Goal: Task Accomplishment & Management: Complete application form

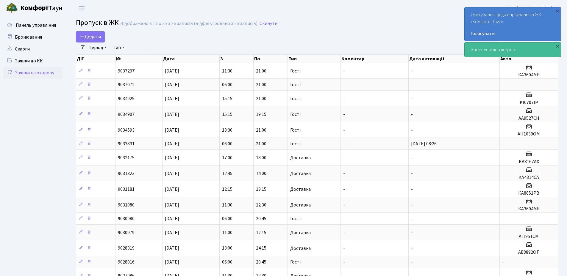
select select "25"
click at [558, 45] on div "×" at bounding box center [557, 46] width 6 height 6
click at [560, 12] on div "×" at bounding box center [557, 11] width 6 height 6
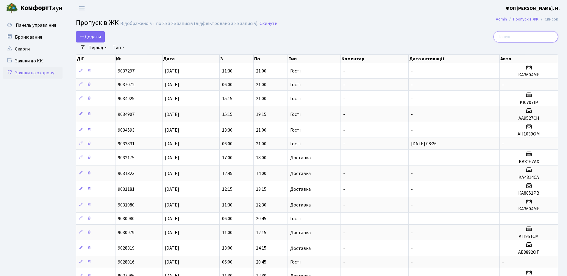
click at [527, 36] on input "search" at bounding box center [525, 36] width 65 height 11
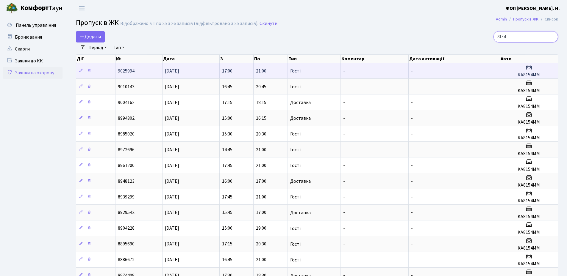
type input "8154"
drag, startPoint x: 540, startPoint y: 76, endPoint x: 519, endPoint y: 75, distance: 21.2
click at [519, 75] on h5 "КА8154ММ" at bounding box center [528, 75] width 53 height 6
copy h5 "КА8154ММ"
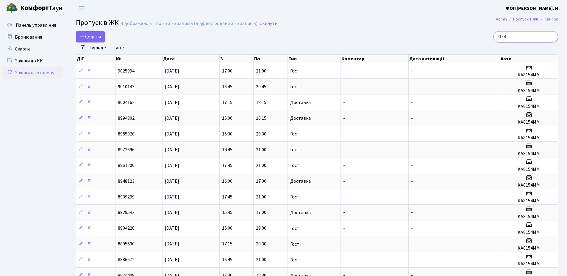
click at [526, 40] on input "8154" at bounding box center [525, 36] width 65 height 11
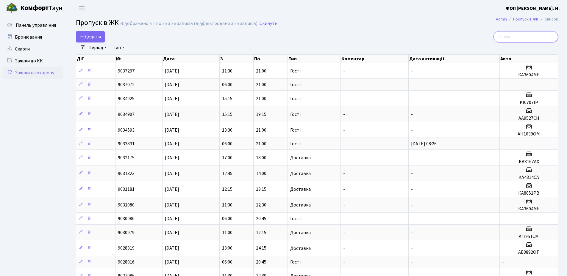
click at [523, 39] on input "search" at bounding box center [525, 36] width 65 height 11
click at [519, 38] on input "search" at bounding box center [525, 36] width 65 height 11
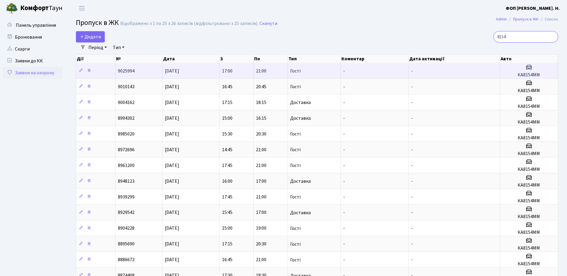
type input "8154"
drag, startPoint x: 544, startPoint y: 73, endPoint x: 513, endPoint y: 76, distance: 31.1
click at [513, 76] on h5 "КА8154ММ" at bounding box center [528, 75] width 53 height 6
copy h5 "КА8154ММ"
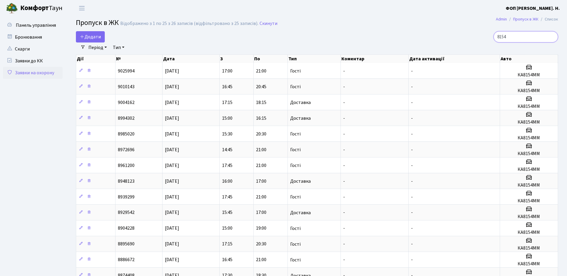
click at [538, 40] on input "8154" at bounding box center [525, 36] width 65 height 11
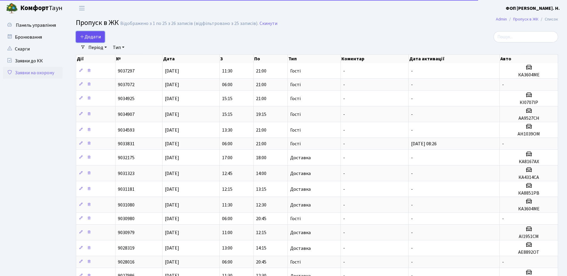
click at [93, 38] on span "Додати" at bounding box center [90, 37] width 21 height 7
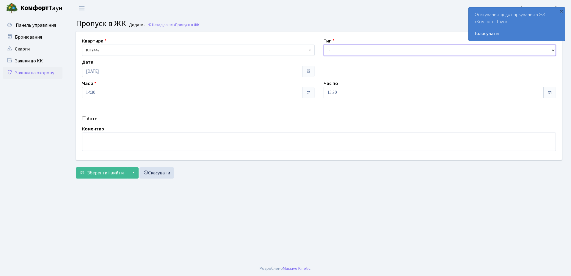
drag, startPoint x: 361, startPoint y: 50, endPoint x: 357, endPoint y: 54, distance: 5.7
click at [361, 50] on select "- Доставка Таксі Гості Сервіс" at bounding box center [440, 50] width 233 height 11
select select "3"
click at [324, 45] on select "- Доставка Таксі Гості Сервіс" at bounding box center [440, 50] width 233 height 11
click at [345, 98] on input "15:30" at bounding box center [434, 92] width 221 height 11
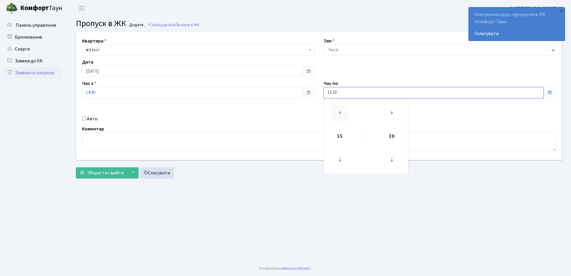
click at [341, 112] on icon at bounding box center [340, 113] width 16 height 16
type input "19:30"
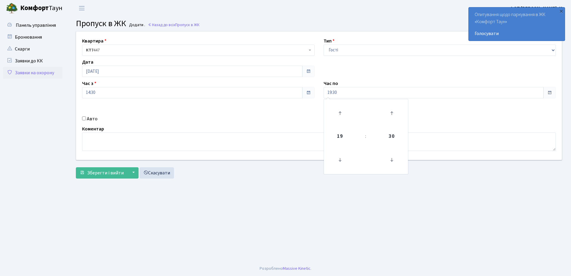
click at [93, 118] on label "Авто" at bounding box center [92, 118] width 11 height 7
click at [86, 118] on input "Авто" at bounding box center [84, 119] width 4 height 4
checkbox input "true"
paste input "КА8154ММ"
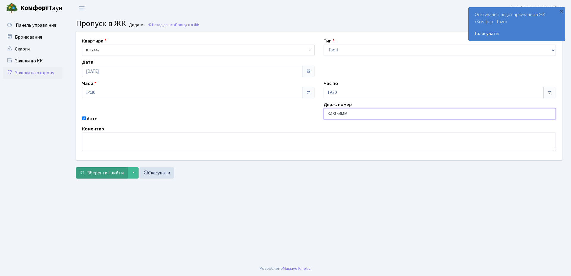
type input "КА8154ММ"
click at [83, 171] on span "submit" at bounding box center [82, 173] width 5 height 5
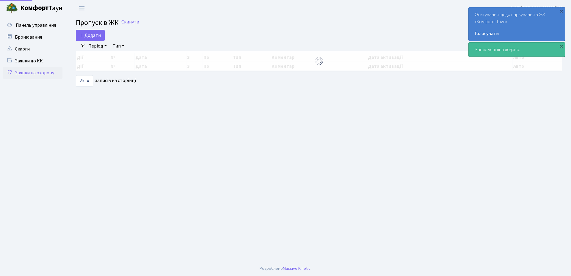
select select "25"
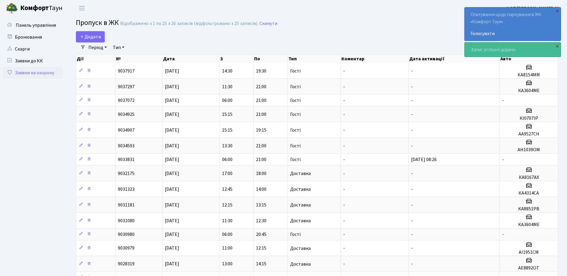
click at [398, 36] on div "Додати" at bounding box center [234, 36] width 327 height 11
